Goal: Find specific page/section: Find specific page/section

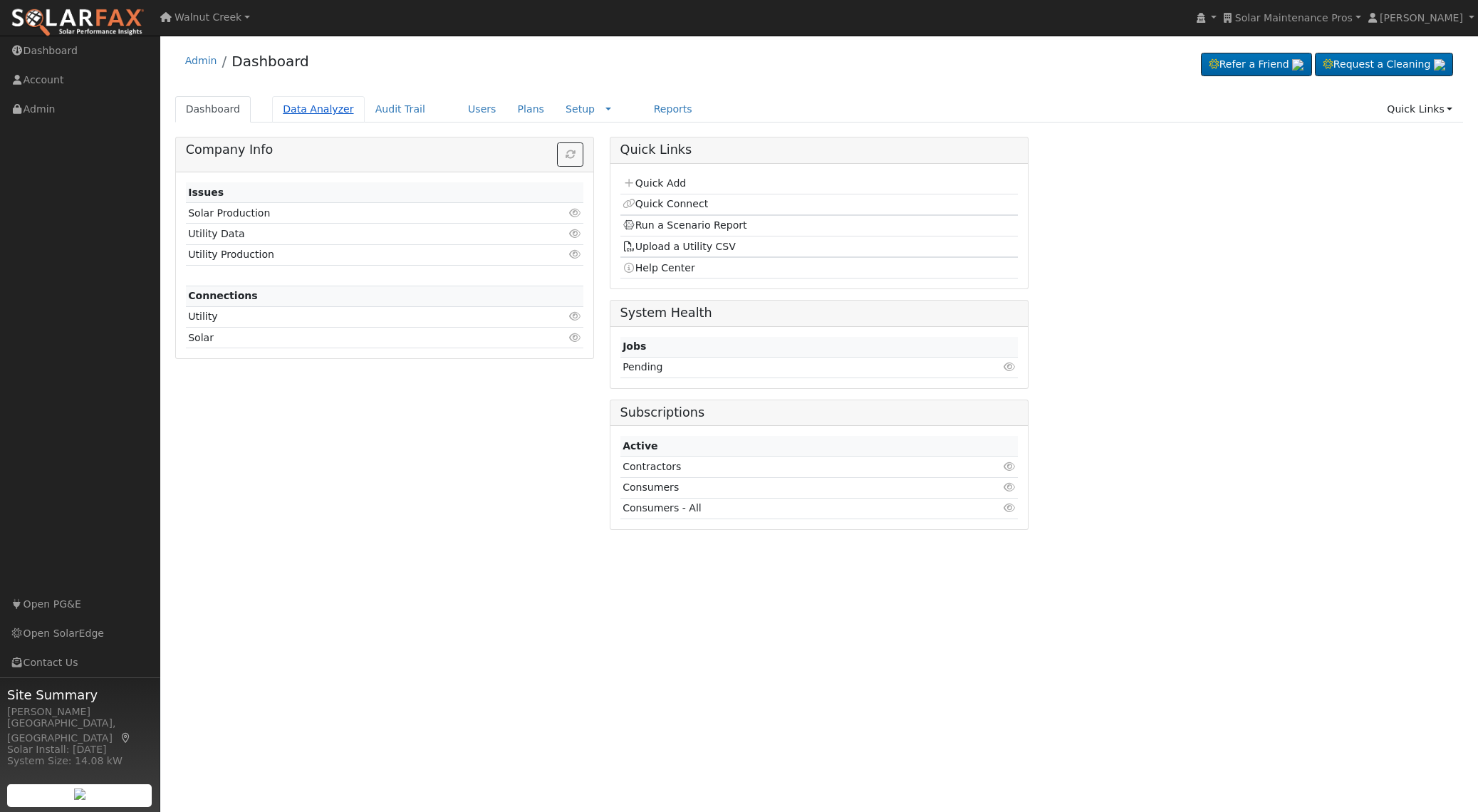
click at [287, 107] on link "Data Analyzer" at bounding box center [318, 109] width 92 height 26
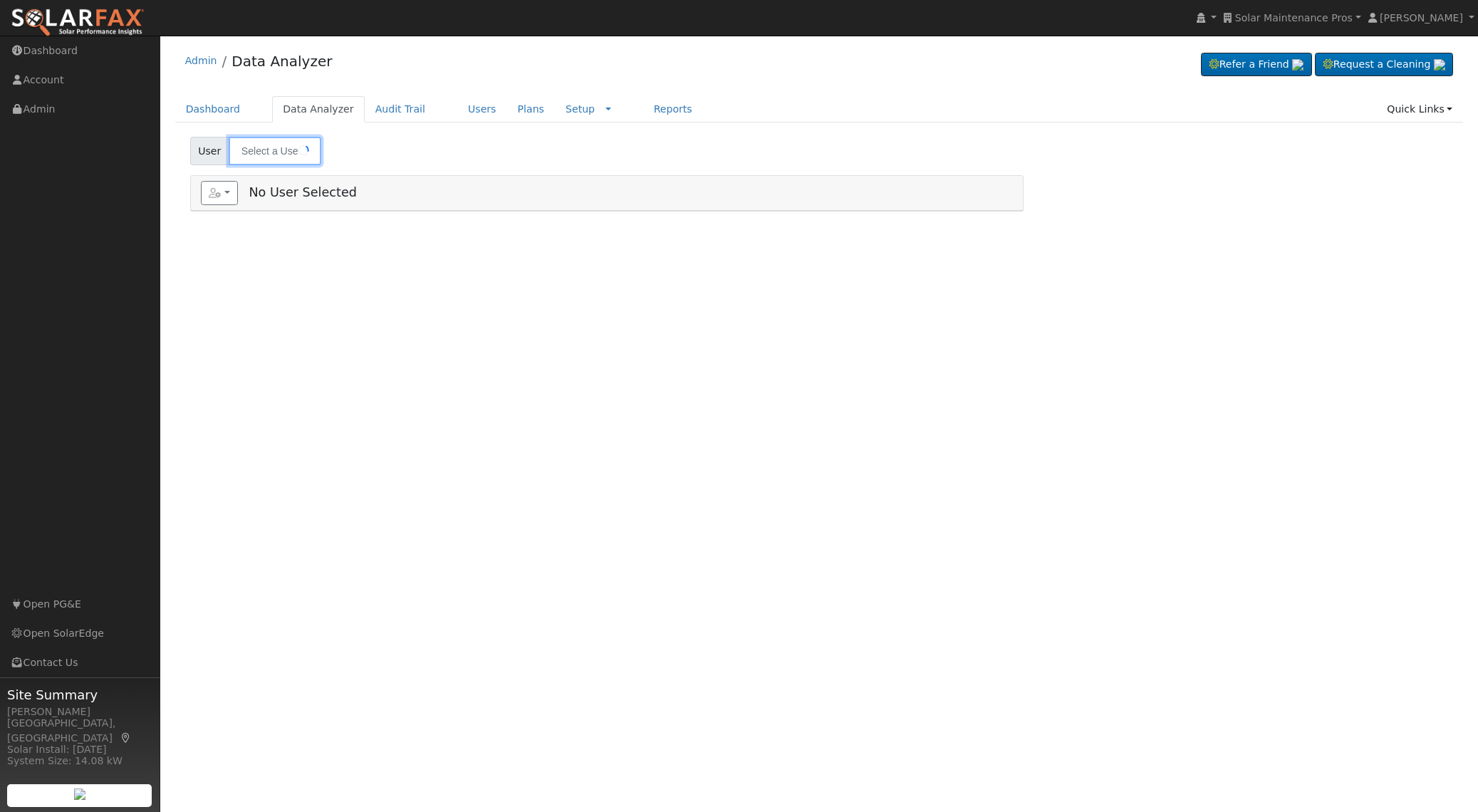
type input "[PERSON_NAME]"
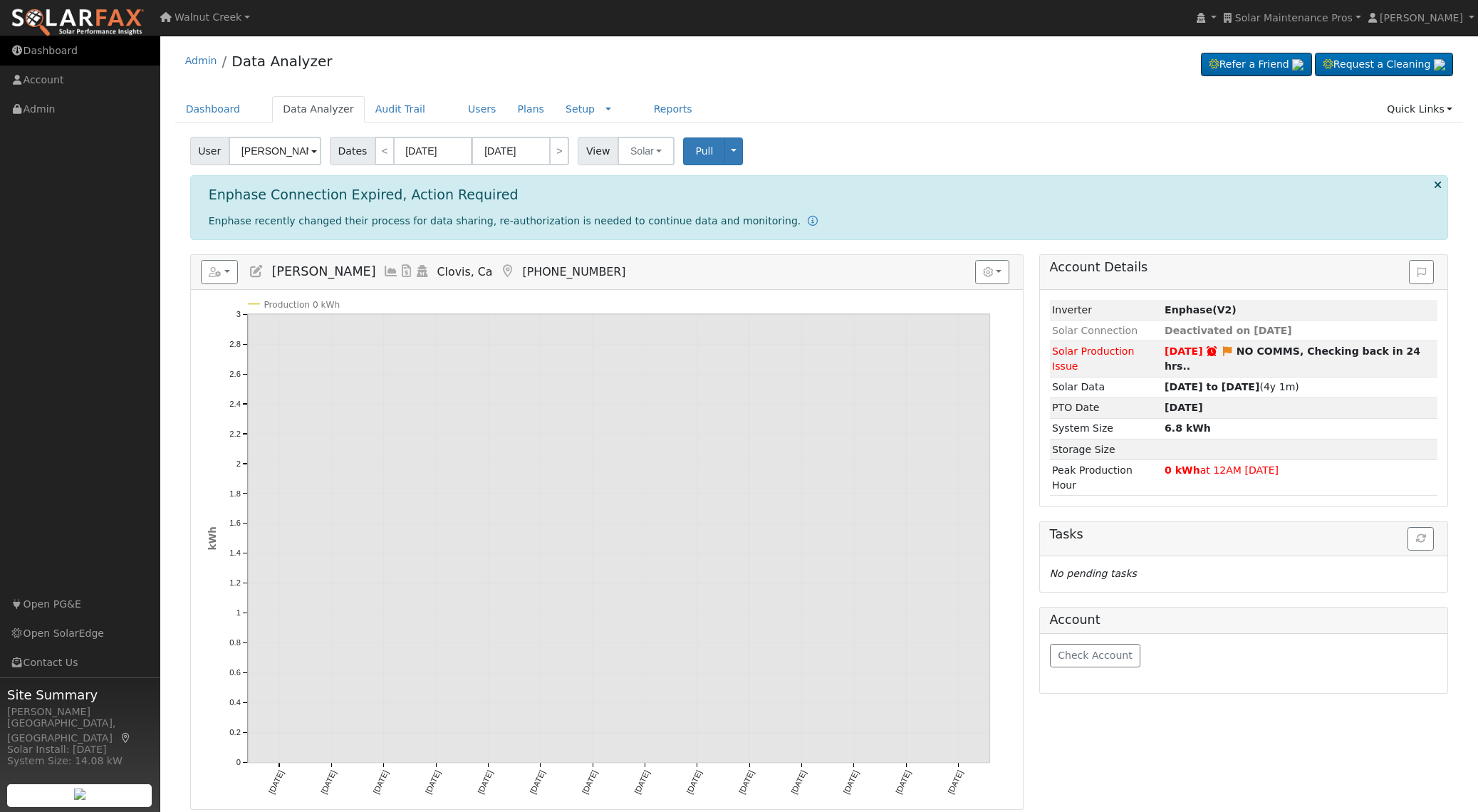
click at [63, 48] on link "Dashboard" at bounding box center [80, 51] width 160 height 29
